Goal: Understand process/instructions: Learn how to perform a task or action

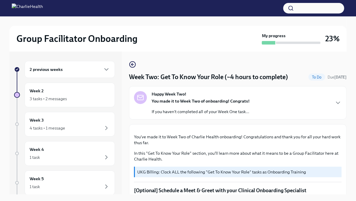
scroll to position [295, 0]
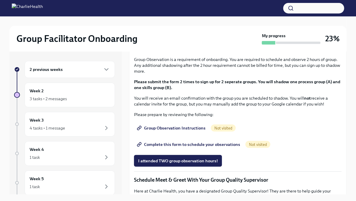
click at [173, 16] on span "I completed these three Docebo courses!" at bounding box center [177, 13] width 79 height 6
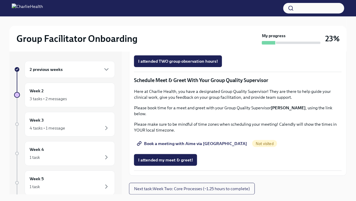
scroll to position [415, 0]
click at [180, 31] on span "Group Observation Instructions" at bounding box center [171, 28] width 67 height 6
click at [178, 48] on span "Complete this form to schedule your observations" at bounding box center [189, 45] width 102 height 6
click at [177, 48] on span "Complete this form to schedule your observations" at bounding box center [189, 45] width 102 height 6
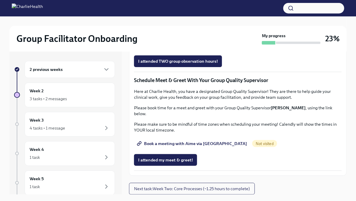
scroll to position [535, 0]
click at [202, 147] on span "Book a meeting with Aime via [GEOGRAPHIC_DATA]" at bounding box center [192, 144] width 109 height 6
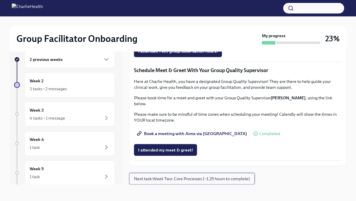
click at [166, 176] on span "Next task : Week Two: Core Processes (~1.25 hours to complete)" at bounding box center [192, 179] width 116 height 6
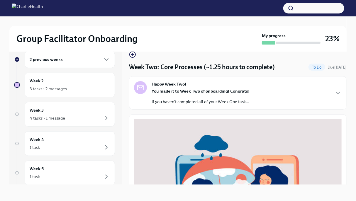
click at [233, 99] on p "If you haven't completed all of your Week One task..." at bounding box center [201, 102] width 98 height 6
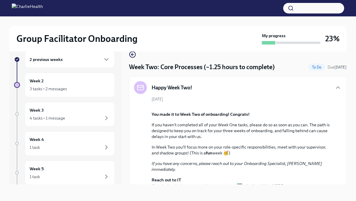
click at [233, 99] on div "August 25th You made it to Week Two of onboarding! Congrats! If you haven't com…" at bounding box center [237, 156] width 207 height 120
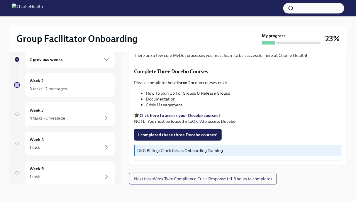
scroll to position [399, 0]
